Goal: Transaction & Acquisition: Purchase product/service

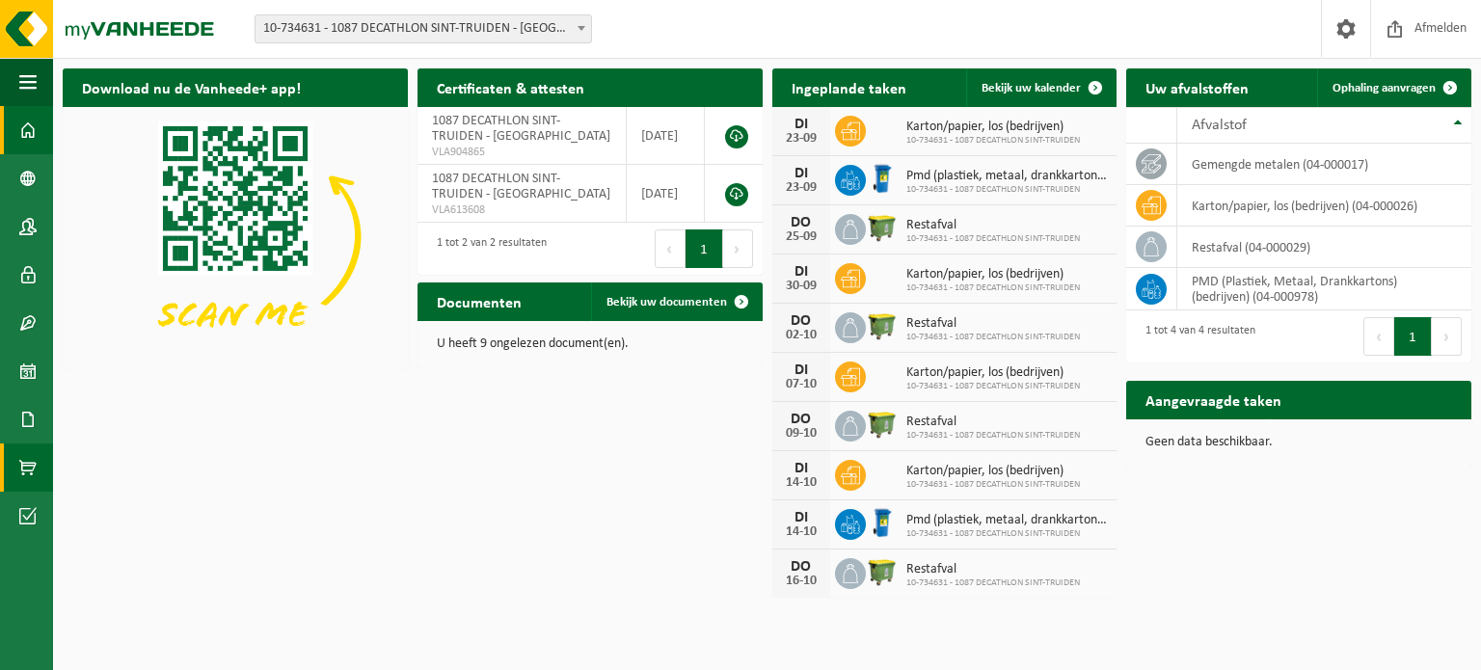
click at [31, 476] on span at bounding box center [27, 468] width 17 height 48
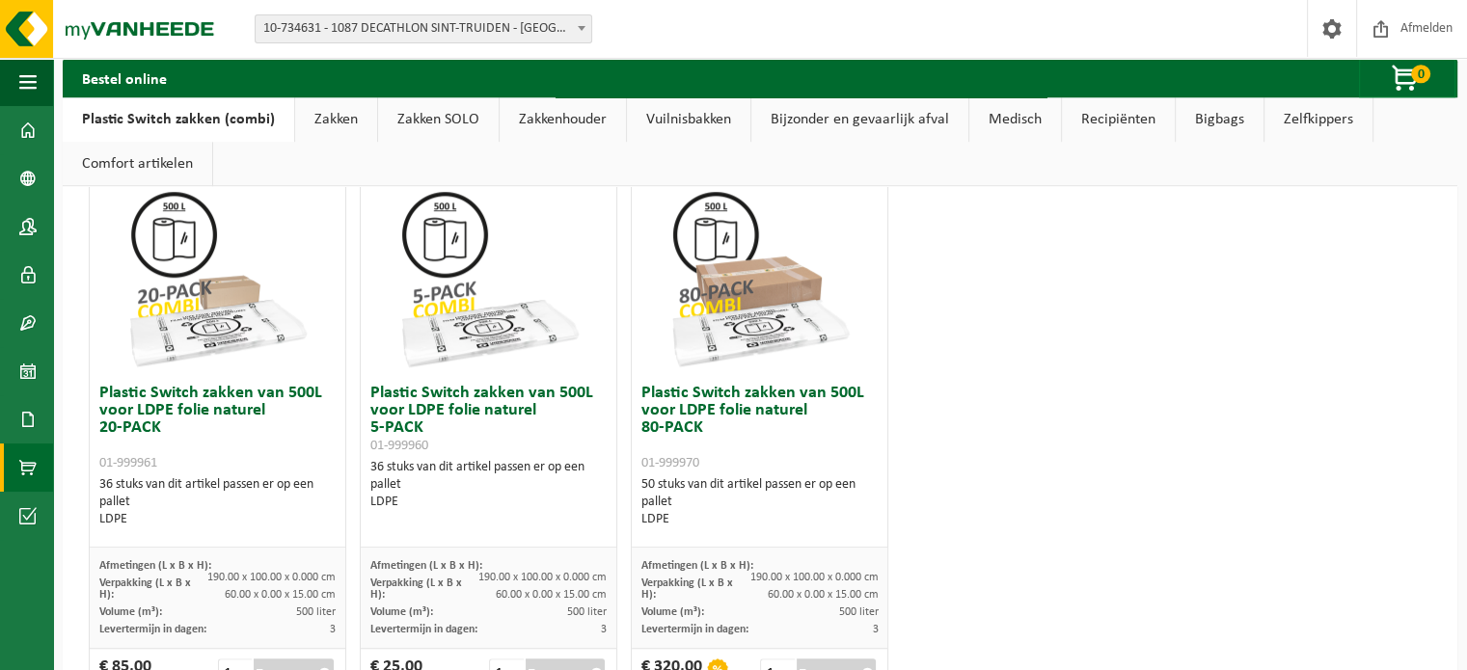
scroll to position [1221, 0]
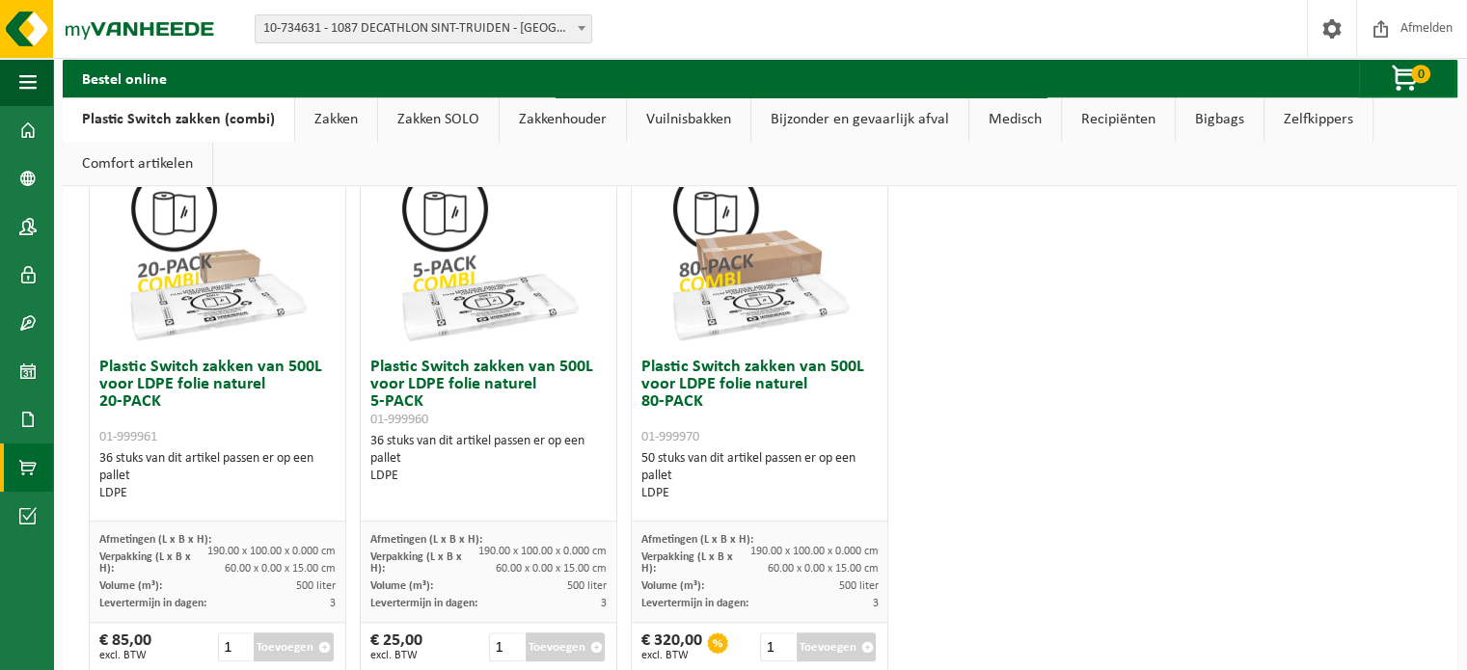
click at [876, 662] on div "€ 320,00 excl. BTW 1 Toevoegen" at bounding box center [760, 647] width 256 height 48
